Goal: Transaction & Acquisition: Purchase product/service

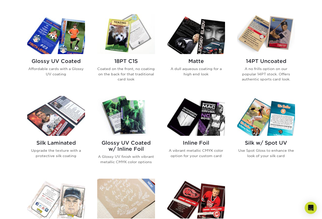
scroll to position [229, 0]
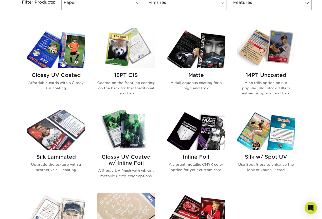
click at [63, 51] on img at bounding box center [56, 48] width 58 height 40
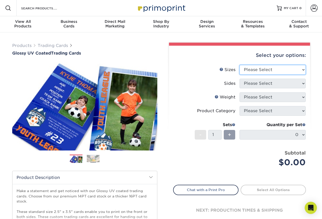
click at [253, 68] on select "Please Select 2.5" x 3.5"" at bounding box center [272, 70] width 66 height 10
select select "2.50x3.50"
click at [239, 65] on select "Please Select 2.5" x 3.5"" at bounding box center [272, 70] width 66 height 10
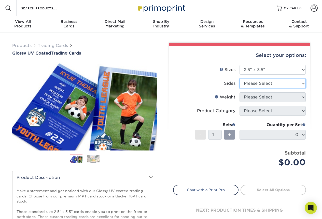
click at [266, 86] on select "Please Select Print Both Sides Print Front Only" at bounding box center [272, 84] width 66 height 10
select select "13abbda7-1d64-4f25-8bb2-c179b224825d"
click at [239, 79] on select "Please Select Print Both Sides Print Front Only" at bounding box center [272, 84] width 66 height 10
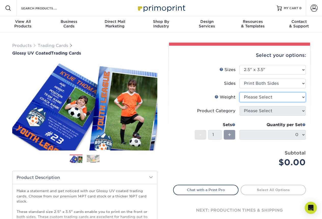
click at [269, 99] on select "Please Select 16PT 14PT 18PT C1S" at bounding box center [272, 98] width 66 height 10
select select "16PT"
click at [239, 93] on select "Please Select 16PT 14PT 18PT C1S" at bounding box center [272, 98] width 66 height 10
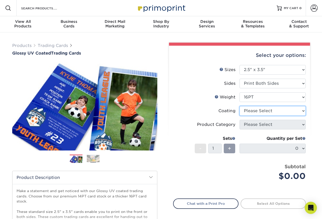
click at [271, 111] on select at bounding box center [272, 111] width 66 height 10
select select "ae367451-b2b8-45df-a344-0f05b6a12993"
click at [239, 106] on select at bounding box center [272, 111] width 66 height 10
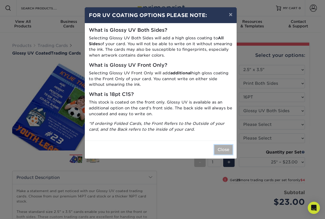
click at [223, 148] on button "Close" at bounding box center [224, 150] width 18 height 10
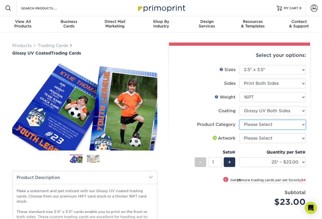
click at [259, 122] on select "Please Select Trading Cards" at bounding box center [272, 125] width 66 height 10
select select "c2f9bce9-36c2-409d-b101-c29d9d031e18"
click at [239, 120] on select "Please Select Trading Cards" at bounding box center [272, 125] width 66 height 10
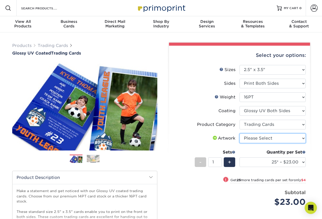
click at [261, 136] on select "Please Select I will upload files I need a design - $100" at bounding box center [272, 139] width 66 height 10
select select "upload"
click at [239, 134] on select "Please Select I will upload files I need a design - $100" at bounding box center [272, 139] width 66 height 10
click at [309, 131] on div "Select your options: Sizes Help Sizes Please Select 2.5" x 3.5" Sides Please Se…" at bounding box center [239, 163] width 141 height 234
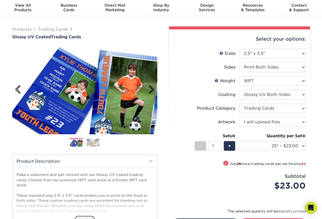
scroll to position [25, 0]
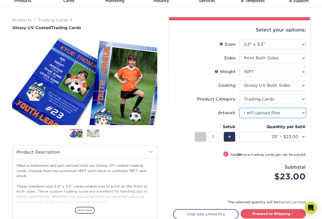
click at [262, 114] on select "Please Select I will upload files I need a design - $100" at bounding box center [272, 113] width 66 height 10
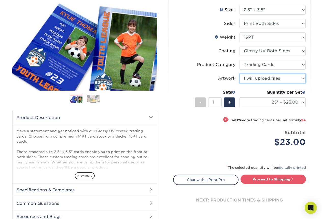
scroll to position [51, 0]
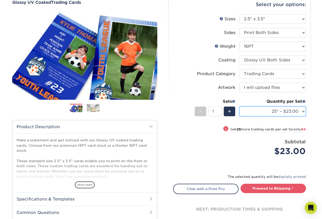
click at [266, 109] on select "25* – $23.00 50* – $27.00 75* – $33.00 100* – $37.00 250* – $47.00 500 – $58.00…" at bounding box center [272, 112] width 66 height 10
click at [239, 107] on select "25* – $23.00 50* – $27.00 75* – $33.00 100* – $37.00 250* – $47.00 500 – $58.00…" at bounding box center [272, 112] width 66 height 10
click at [178, 136] on div "! Get 25 more trading cards per set for only $4" at bounding box center [239, 132] width 132 height 12
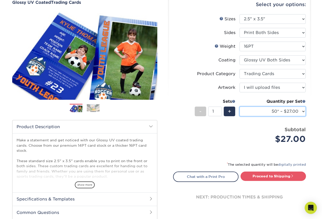
click at [258, 115] on select "25* – $23.00 50* – $27.00 75* – $33.00 100* – $37.00 250* – $47.00 500 – $58.00…" at bounding box center [272, 112] width 66 height 10
click at [239, 107] on select "25* – $23.00 50* – $27.00 75* – $33.00 100* – $37.00 250* – $47.00 500 – $58.00…" at bounding box center [272, 112] width 66 height 10
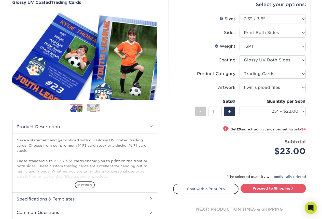
click at [226, 130] on div "! Get 25 more trading cards per set for only $4" at bounding box center [263, 129] width 83 height 6
select select "50* – $27.00"
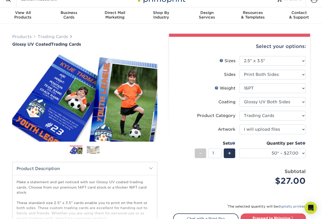
scroll to position [0, 0]
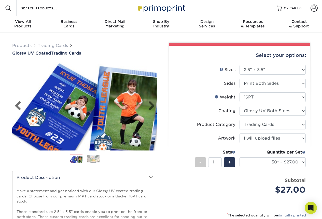
click at [46, 104] on img at bounding box center [84, 106] width 145 height 100
click at [150, 105] on link "Next" at bounding box center [149, 106] width 10 height 10
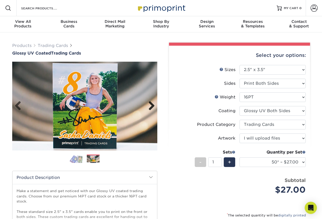
click at [150, 105] on link "Next" at bounding box center [149, 106] width 10 height 10
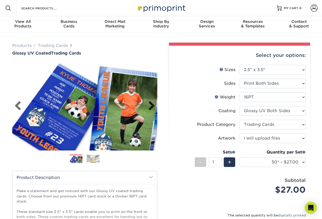
click at [150, 105] on link "Next" at bounding box center [149, 106] width 10 height 10
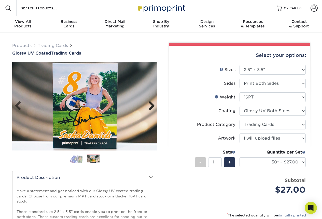
click at [150, 105] on link "Next" at bounding box center [149, 106] width 10 height 10
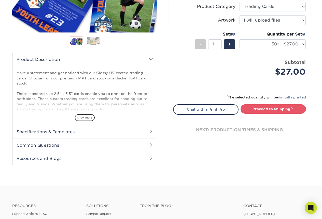
scroll to position [127, 0]
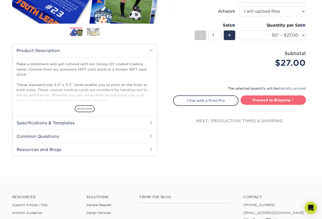
click at [260, 104] on link "Proceed to Shipping" at bounding box center [272, 100] width 65 height 9
type input "Set 1"
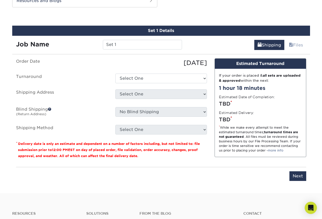
scroll to position [284, 0]
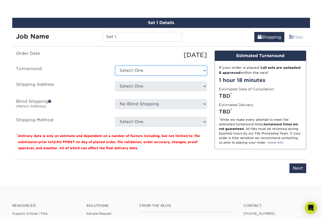
click at [158, 73] on select "Select One 2-4 Business Days 2 Day Next Business Day" at bounding box center [161, 71] width 92 height 10
select select "39596162-017c-462f-bc43-9f550c8c2591"
click at [115, 66] on select "Select One 2-4 Business Days 2 Day Next Business Day" at bounding box center [161, 71] width 92 height 10
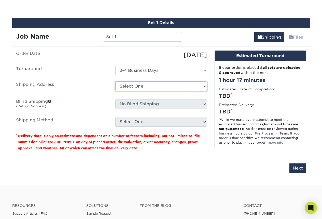
click at [129, 85] on select "Select One + Add New Address - Login" at bounding box center [161, 87] width 92 height 10
select select "newaddress"
click at [115, 82] on select "Select One + Add New Address - Login" at bounding box center [161, 87] width 92 height 10
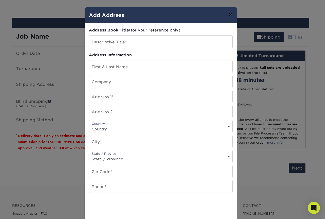
click at [227, 16] on button "×" at bounding box center [231, 14] width 12 height 14
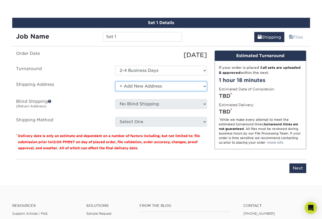
click at [178, 87] on select "Select One + Add New Address - Login" at bounding box center [161, 87] width 92 height 10
click at [115, 82] on select "Select One + Add New Address - Login" at bounding box center [161, 87] width 92 height 10
click at [130, 87] on select "Select One + Add New Address - Login" at bounding box center [161, 87] width 92 height 10
click at [115, 82] on select "Select One + Add New Address - Login" at bounding box center [161, 87] width 92 height 10
click at [177, 133] on p "* Delivery date is only an estimate and dependent on a number of factors includ…" at bounding box center [111, 142] width 191 height 18
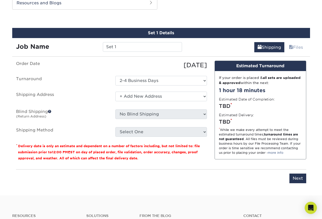
scroll to position [259, 0]
